Goal: Navigation & Orientation: Find specific page/section

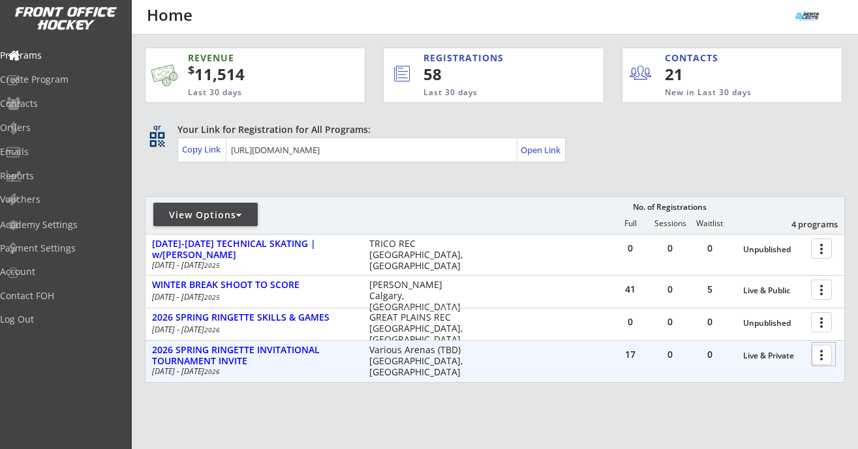
click at [821, 352] on div at bounding box center [823, 354] width 23 height 23
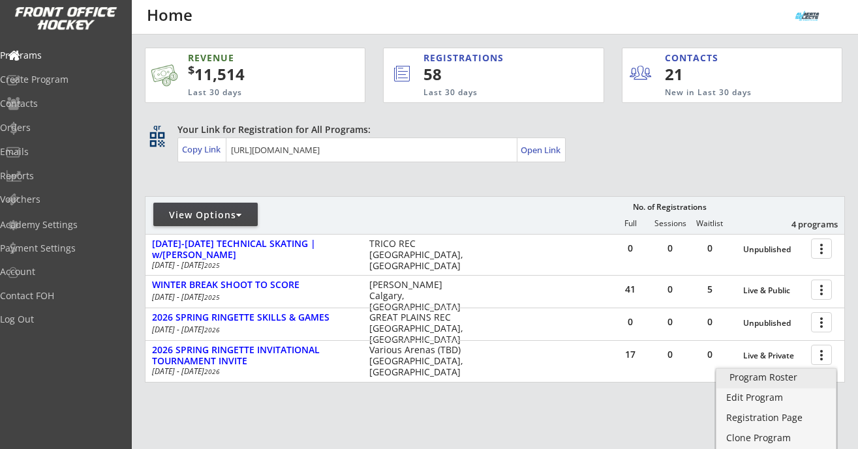
click at [789, 381] on div "Program Roster" at bounding box center [775, 377] width 93 height 9
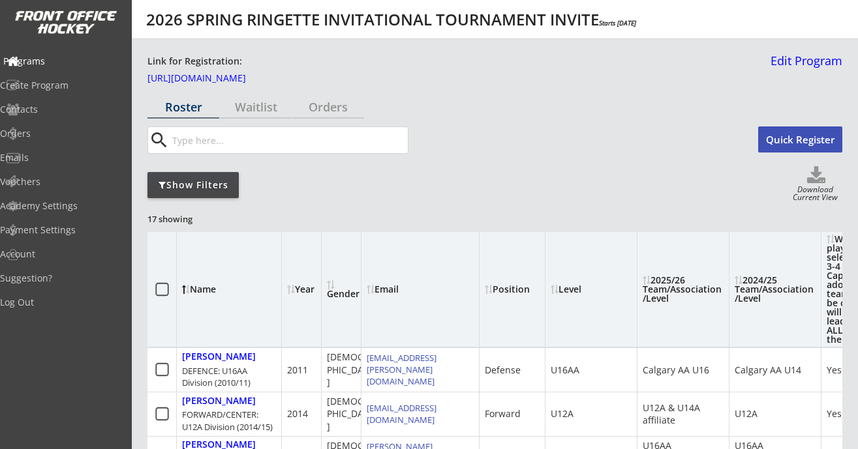
click at [42, 59] on div "Programs" at bounding box center [61, 61] width 117 height 9
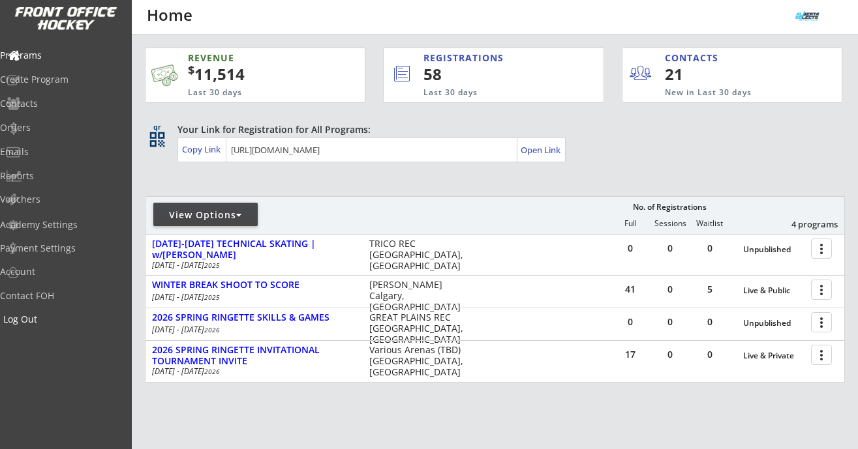
click at [41, 317] on div "Log Out" at bounding box center [61, 319] width 117 height 9
